Goal: Task Accomplishment & Management: Manage account settings

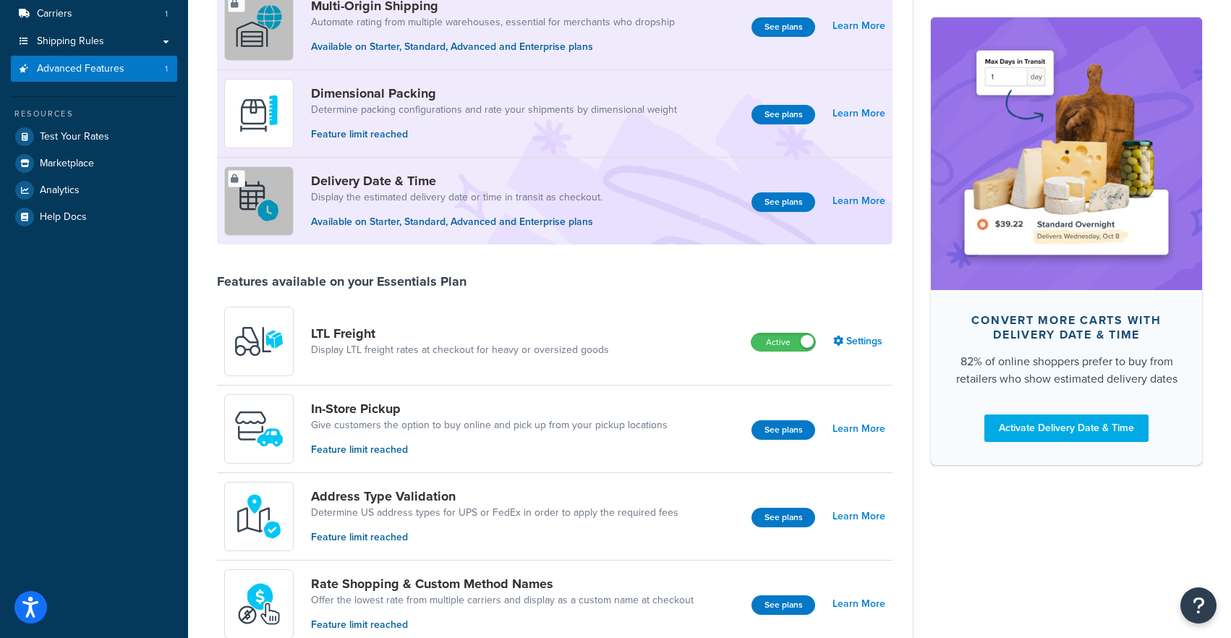
scroll to position [182, 0]
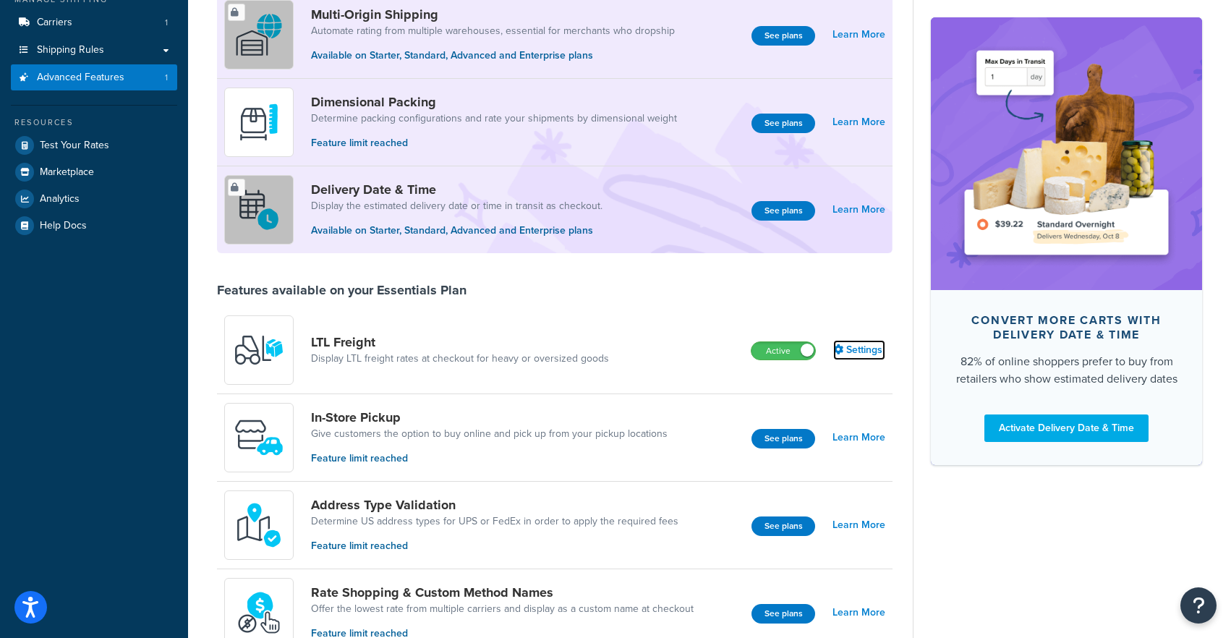
click at [852, 352] on link "Settings" at bounding box center [859, 350] width 52 height 20
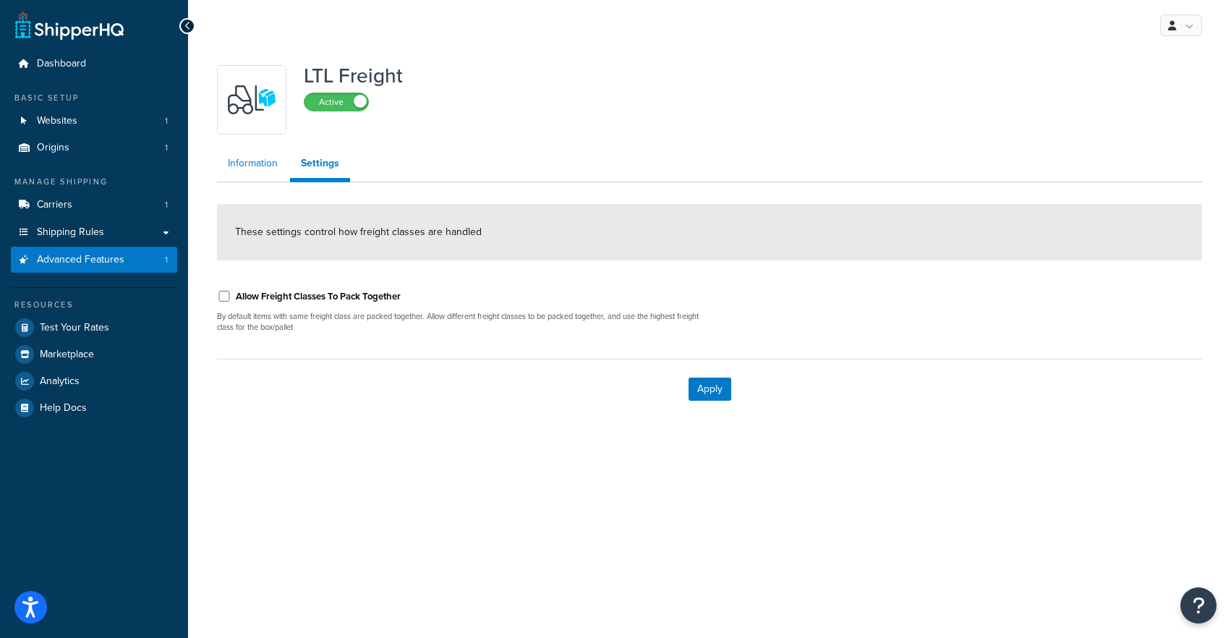
click at [250, 163] on link "Information" at bounding box center [253, 163] width 72 height 29
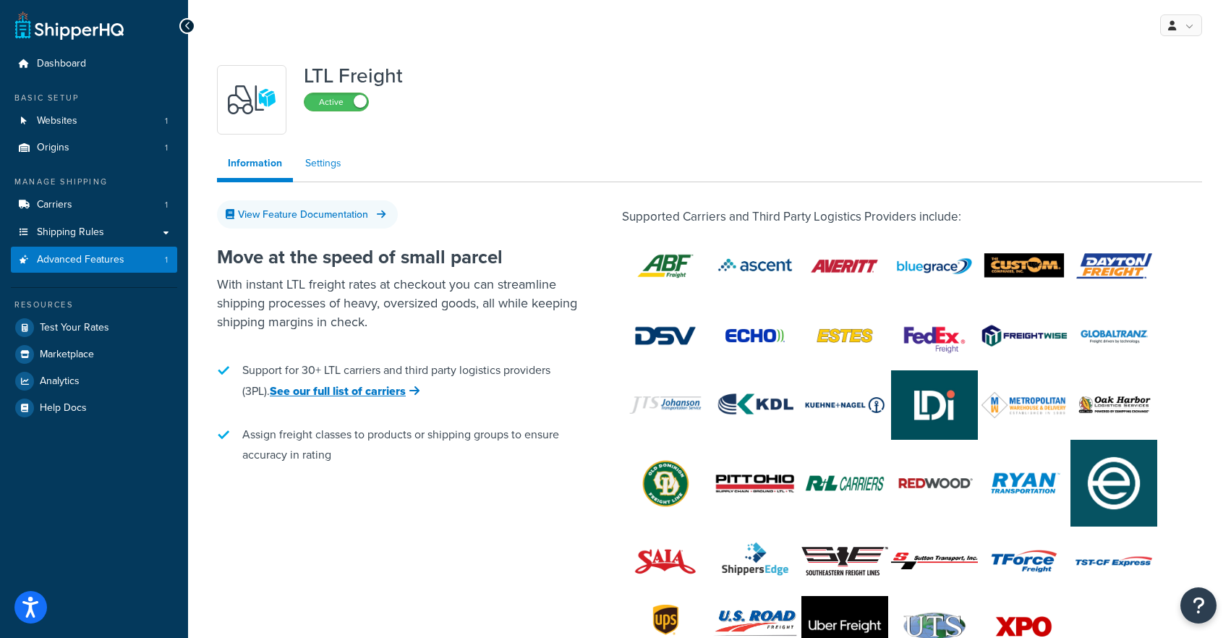
click at [320, 172] on link "Settings" at bounding box center [323, 163] width 58 height 29
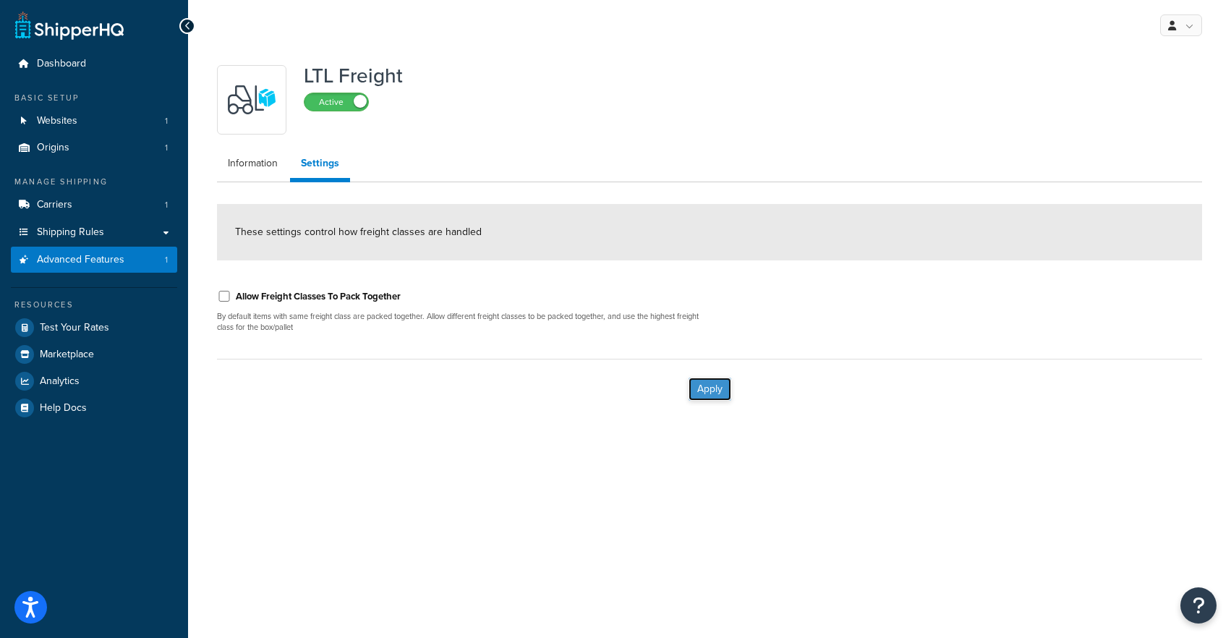
click at [704, 384] on button "Apply" at bounding box center [710, 389] width 43 height 23
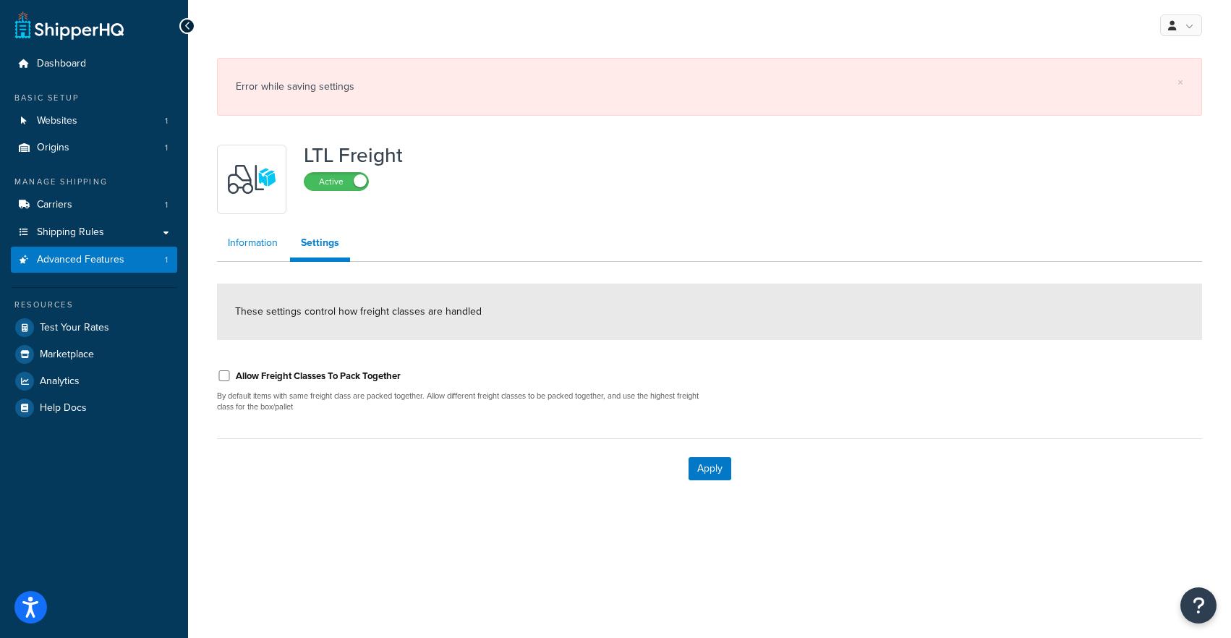
click at [241, 242] on link "Information" at bounding box center [253, 243] width 72 height 29
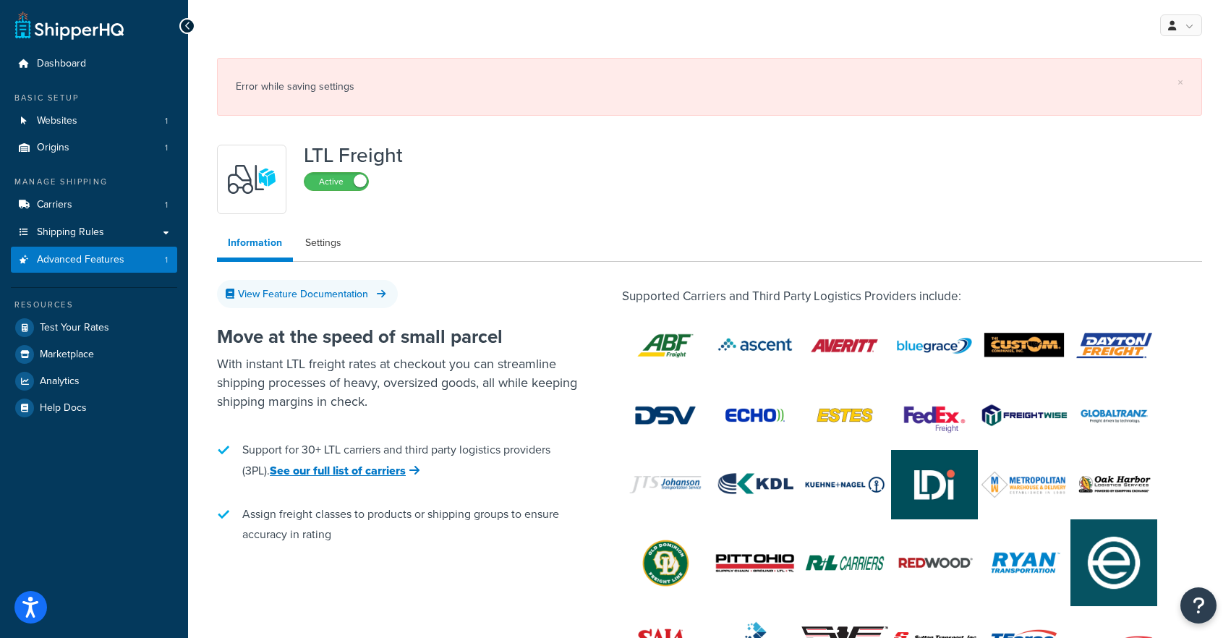
click at [667, 349] on img at bounding box center [665, 345] width 87 height 61
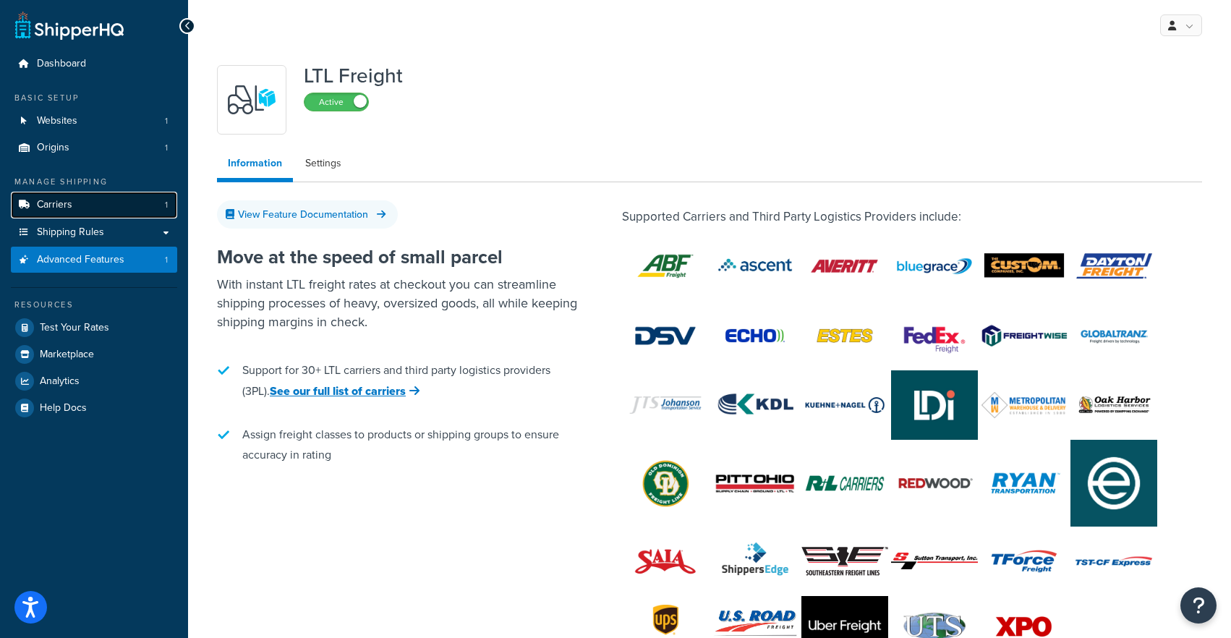
click at [85, 205] on link "Carriers 1" at bounding box center [94, 205] width 166 height 27
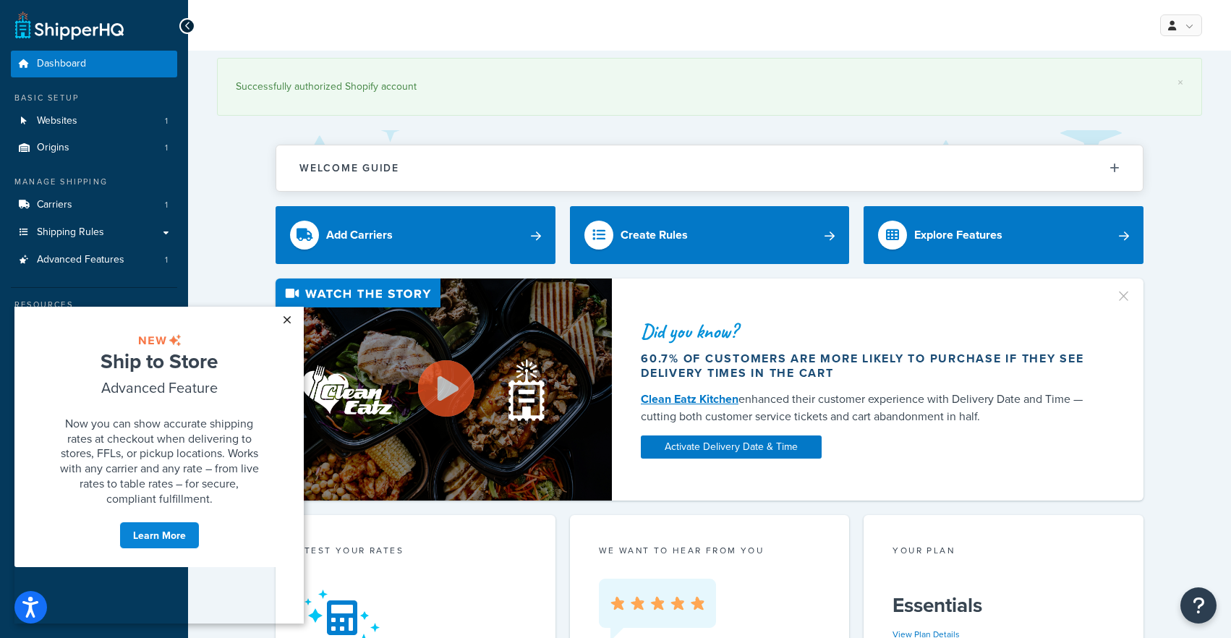
click at [289, 307] on link "×" at bounding box center [286, 320] width 25 height 26
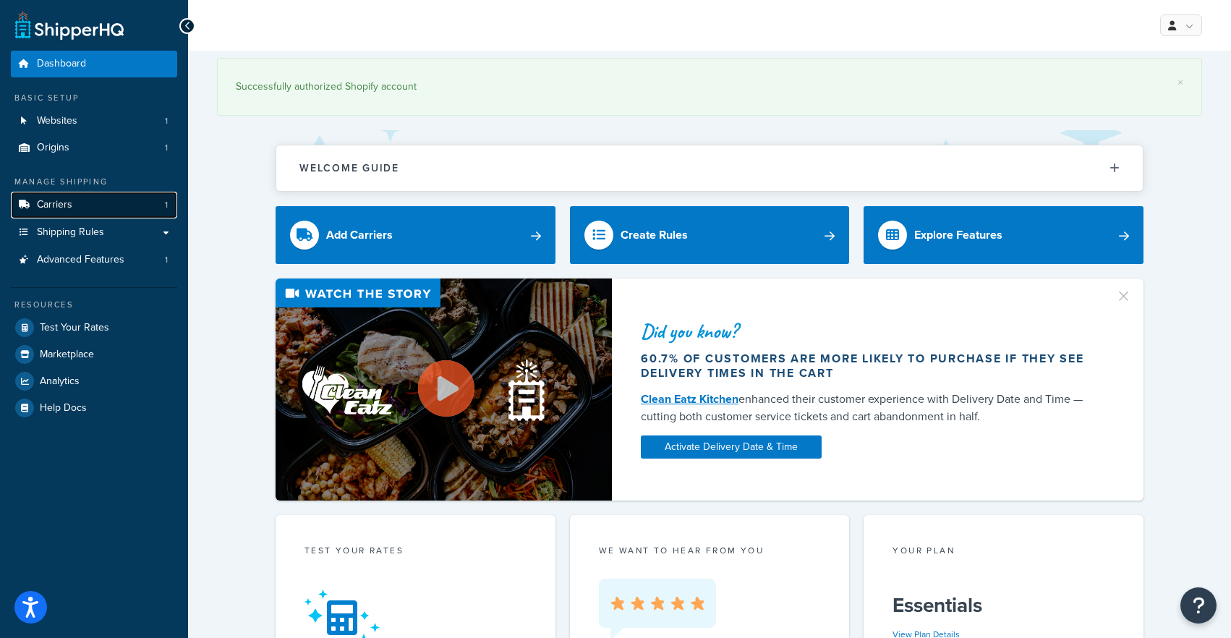
click at [100, 203] on link "Carriers 1" at bounding box center [94, 205] width 166 height 27
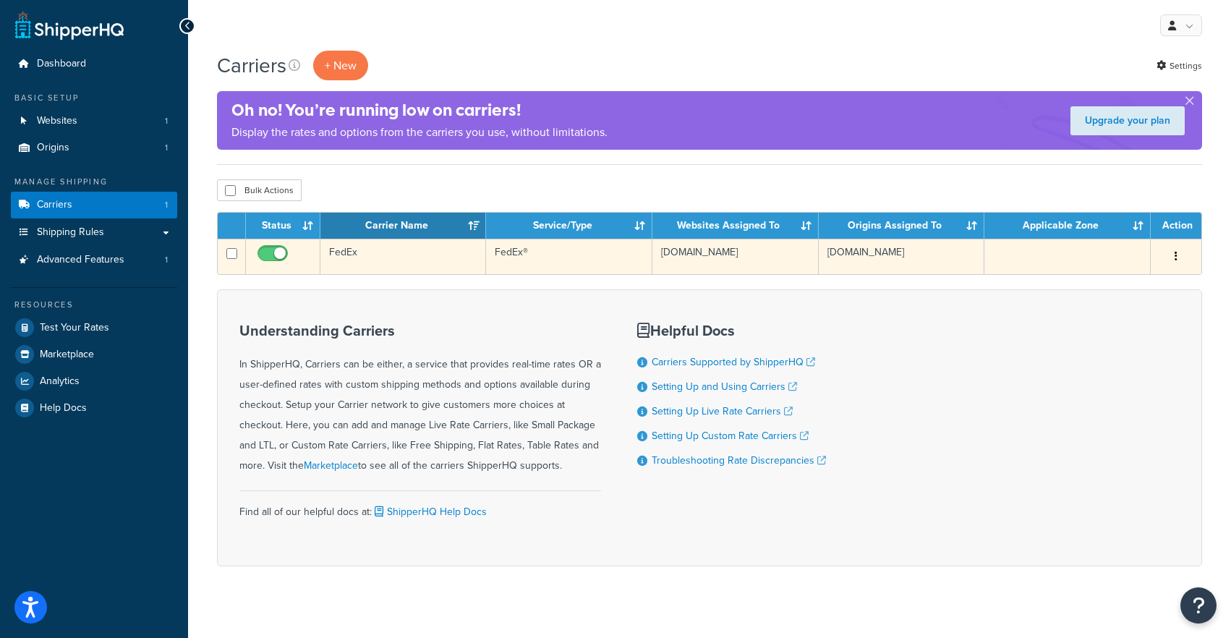
click at [1169, 255] on button "button" at bounding box center [1176, 256] width 20 height 23
click at [284, 264] on input "checkbox" at bounding box center [275, 257] width 40 height 18
checkbox input "false"
click at [1174, 257] on button "button" at bounding box center [1176, 256] width 20 height 23
click at [1118, 333] on link "Delete" at bounding box center [1118, 346] width 114 height 30
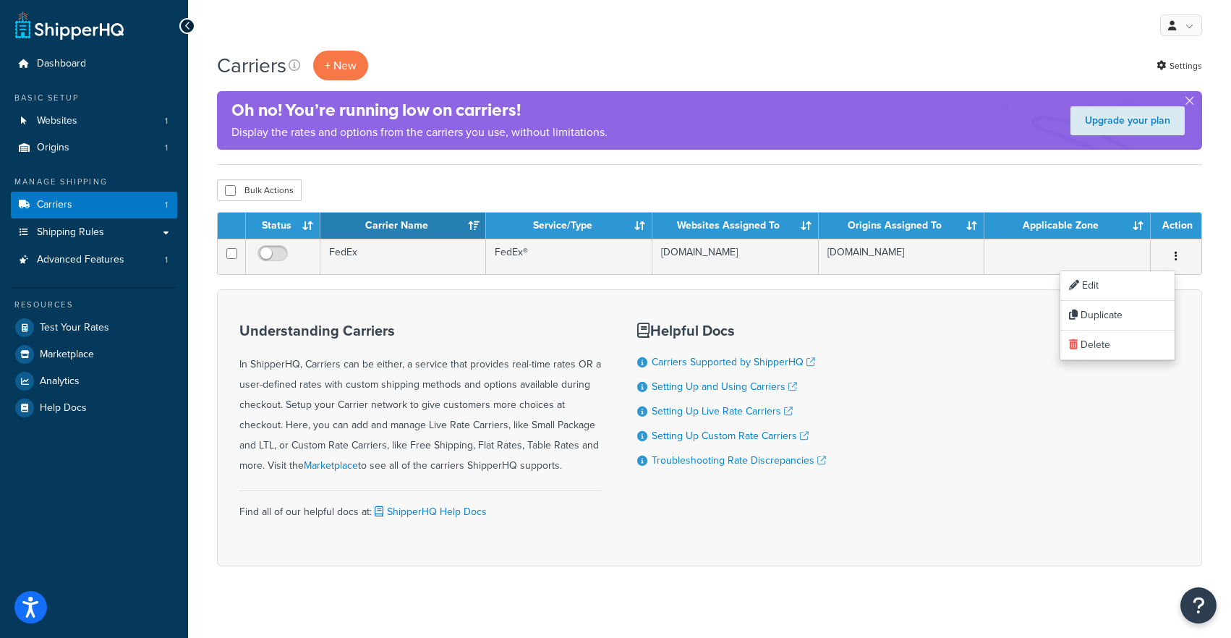
click at [373, 239] on th "Carrier Name" at bounding box center [403, 226] width 166 height 26
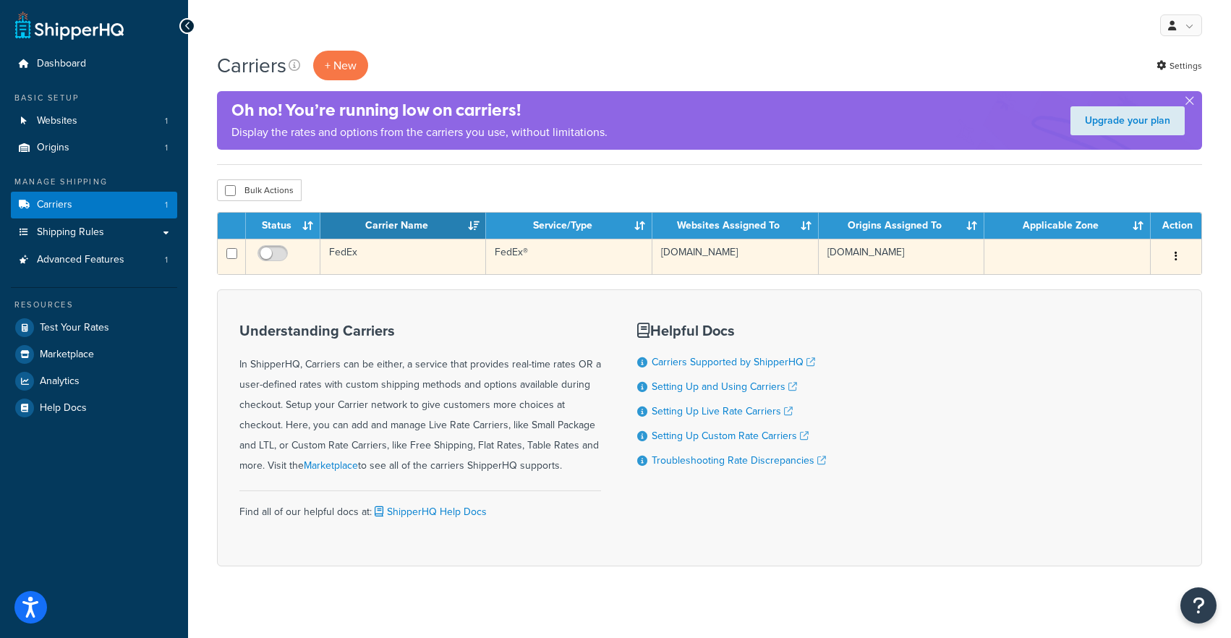
click at [368, 246] on td "FedEx" at bounding box center [403, 256] width 166 height 35
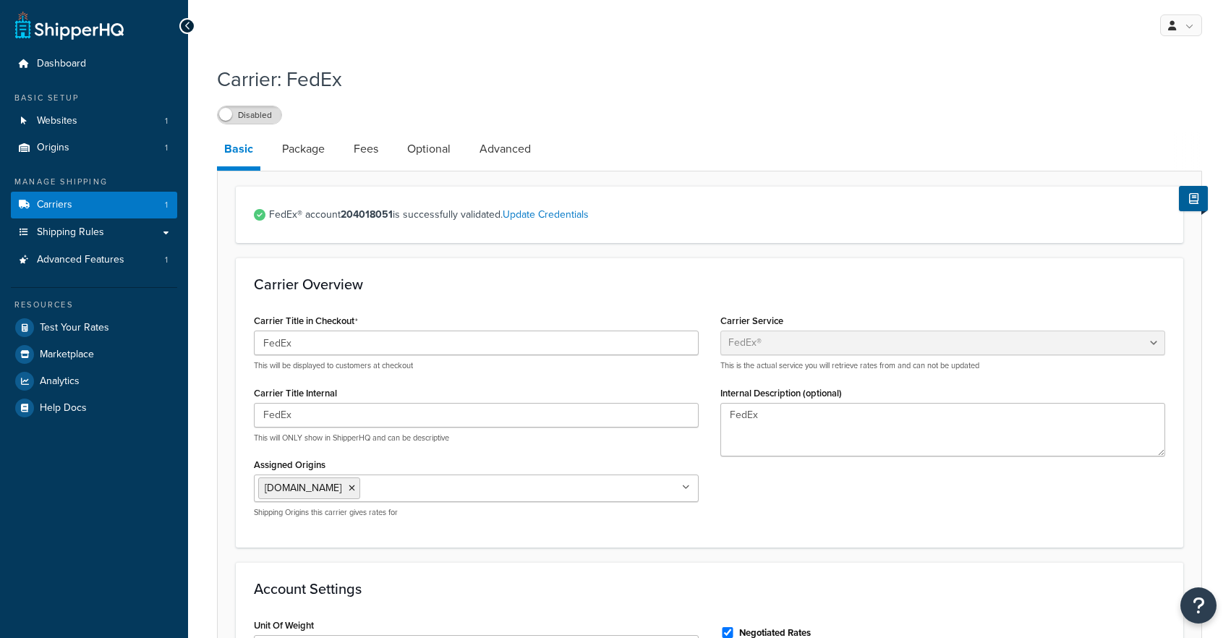
select select "fedEx"
select select "REGULAR_PICKUP"
select select "YOUR_PACKAGING"
click at [122, 208] on link "Carriers 1" at bounding box center [94, 205] width 166 height 27
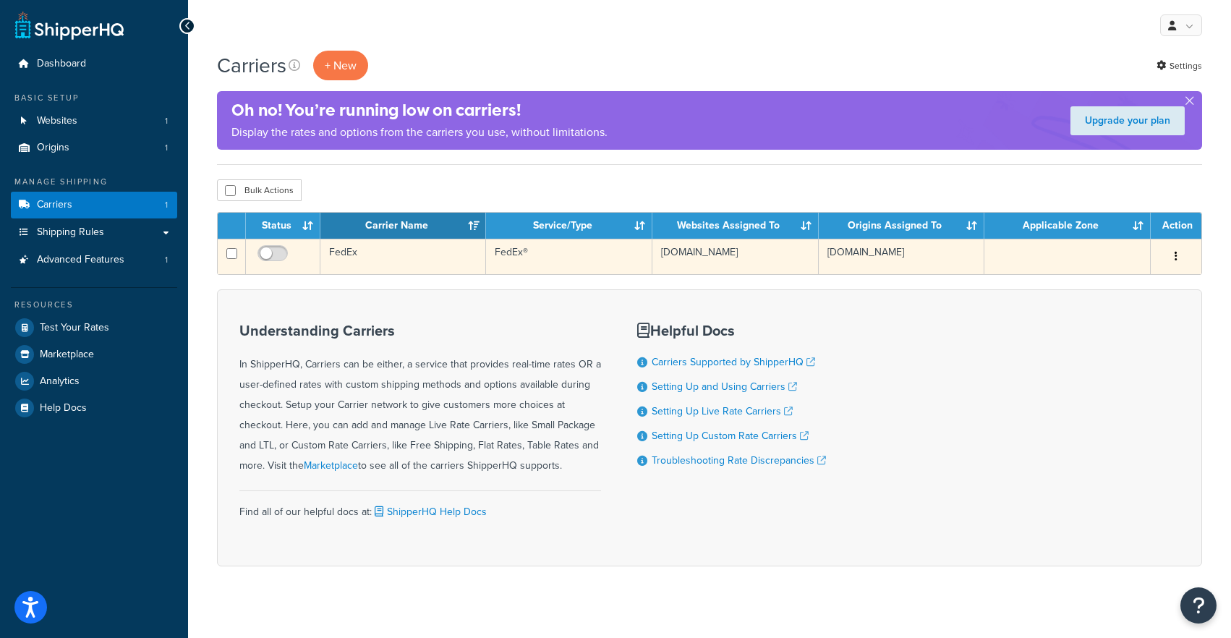
click at [1175, 253] on icon "button" at bounding box center [1176, 256] width 3 height 10
click at [1113, 339] on link "Delete" at bounding box center [1118, 346] width 114 height 30
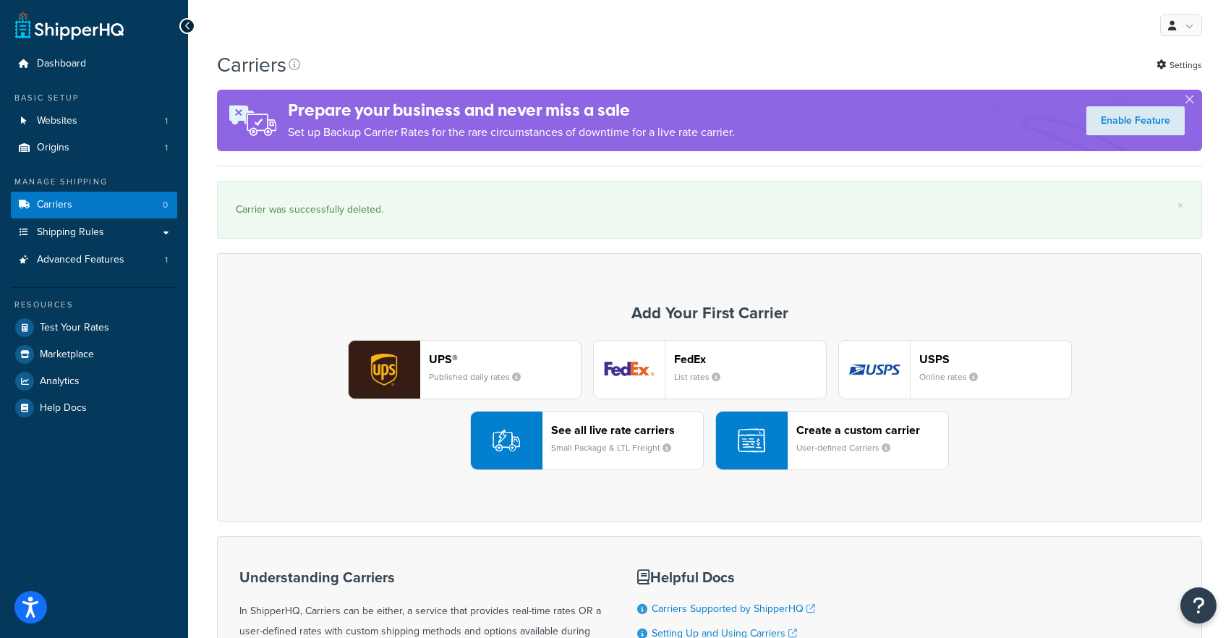
click at [589, 436] on header "See all live rate carriers" at bounding box center [627, 430] width 152 height 14
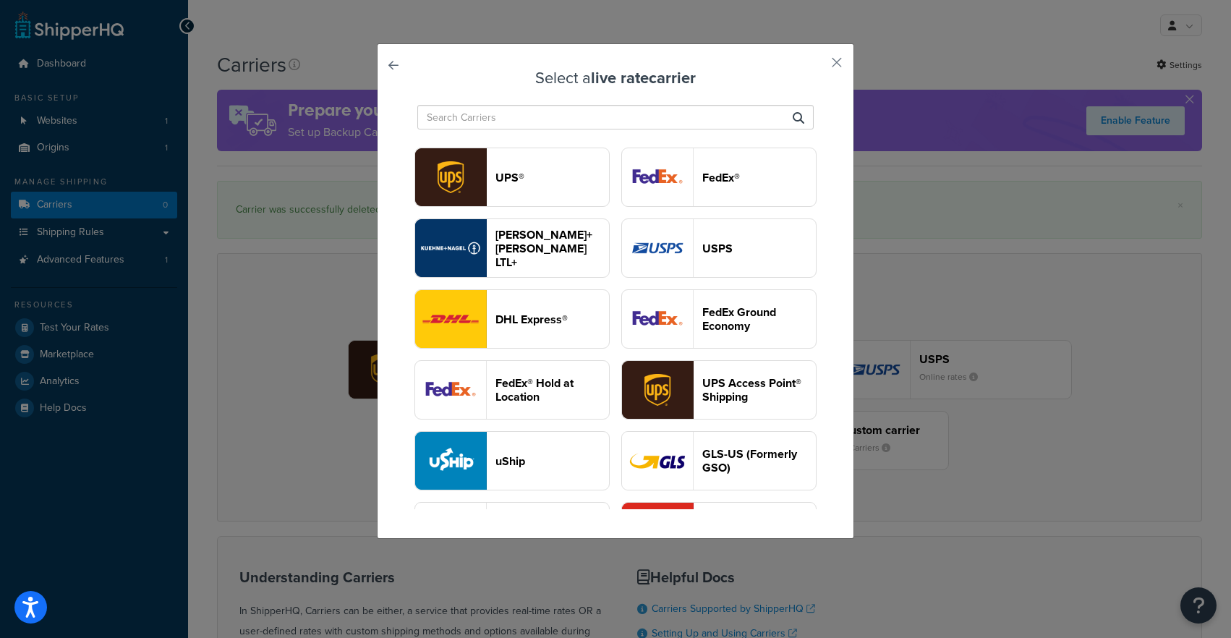
click at [571, 270] on button "[PERSON_NAME]+[PERSON_NAME] LTL+" at bounding box center [512, 247] width 195 height 59
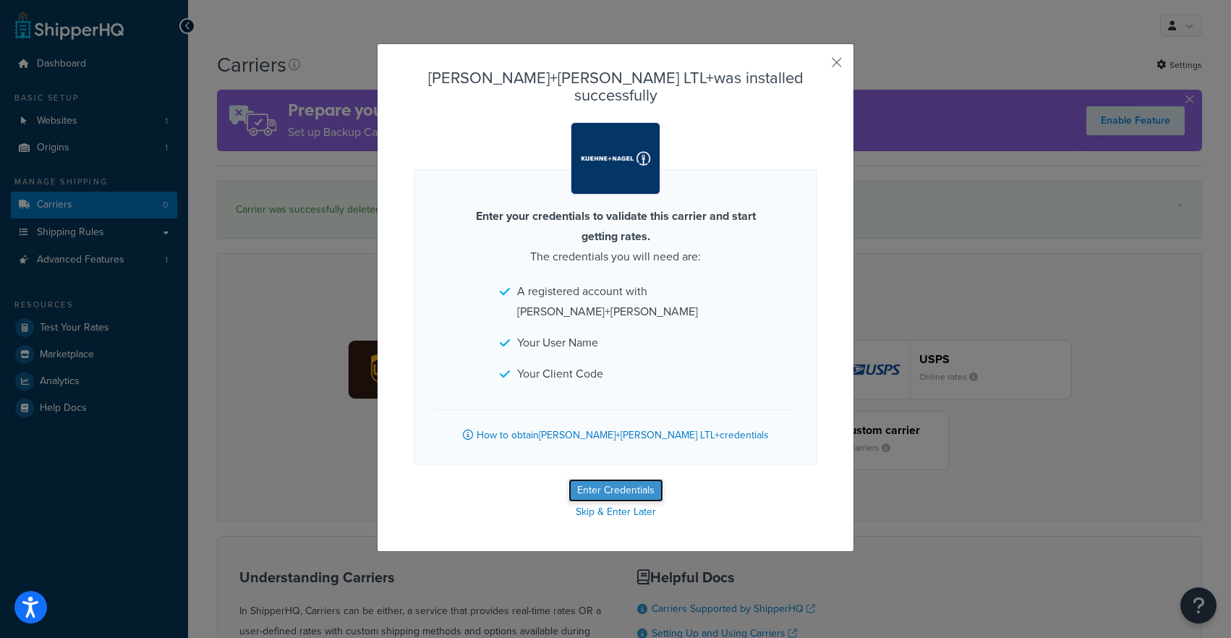
click at [607, 479] on button "Enter Credentials" at bounding box center [616, 490] width 95 height 23
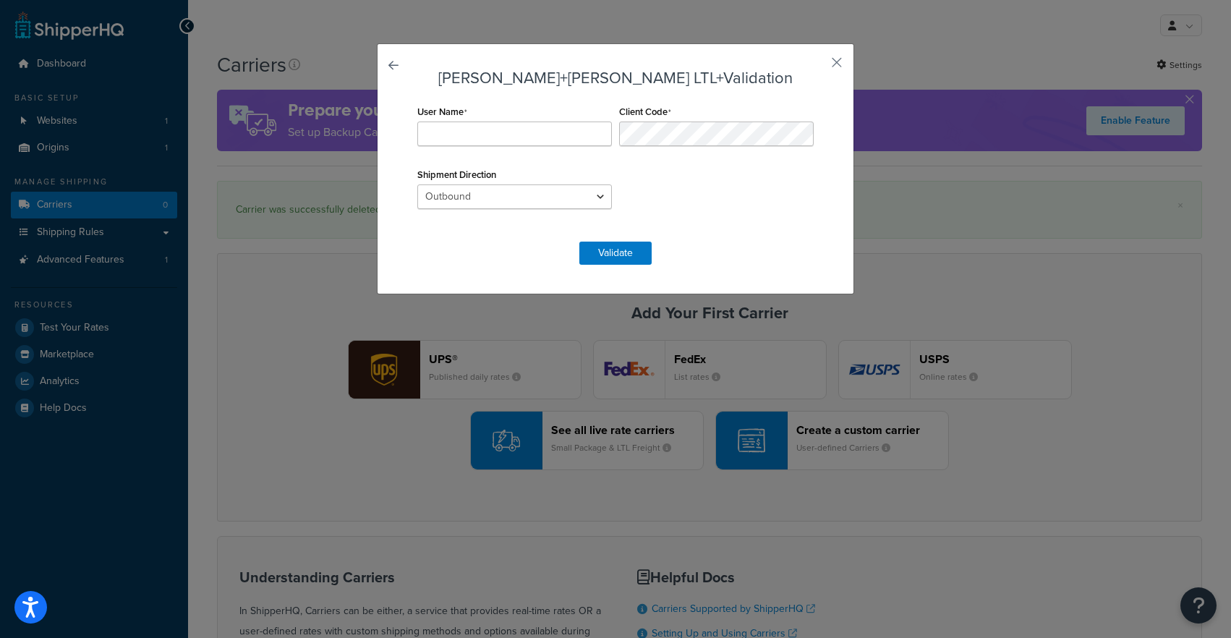
click at [662, 168] on div "User Name Client Code Shipment Direction Outbound Inbound Drop" at bounding box center [616, 164] width 404 height 126
